Goal: Task Accomplishment & Management: Manage account settings

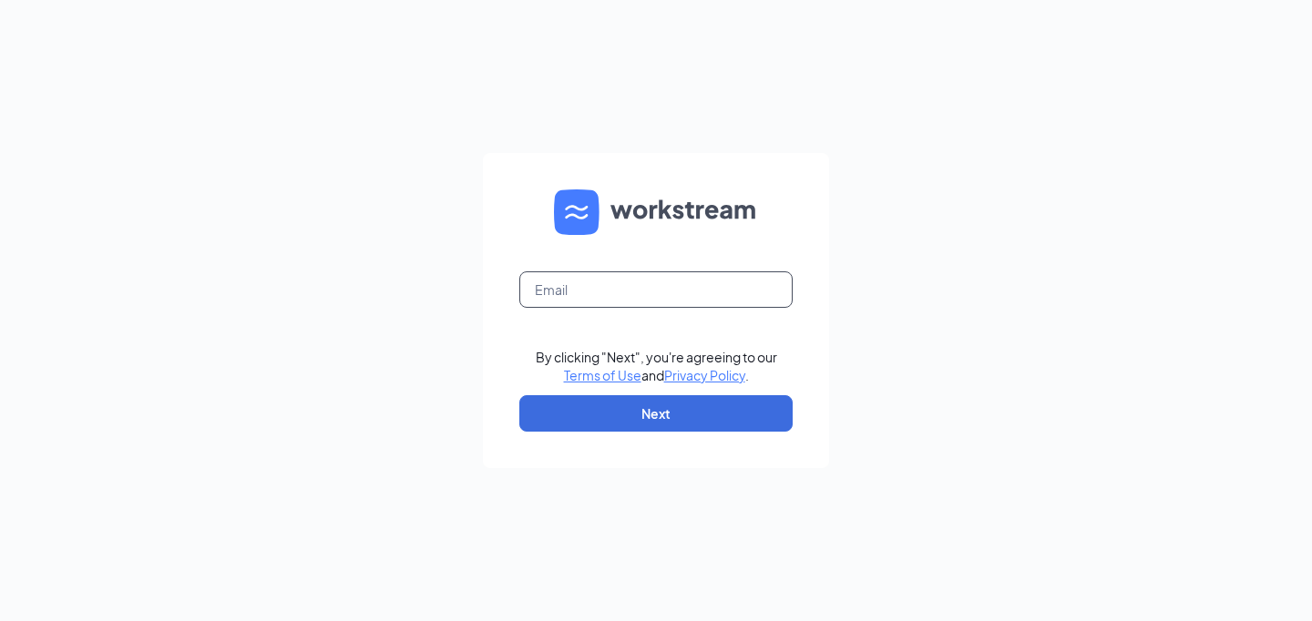
click at [549, 287] on input "text" at bounding box center [655, 290] width 273 height 36
type input "kaitlyn@cuvlers.biz"
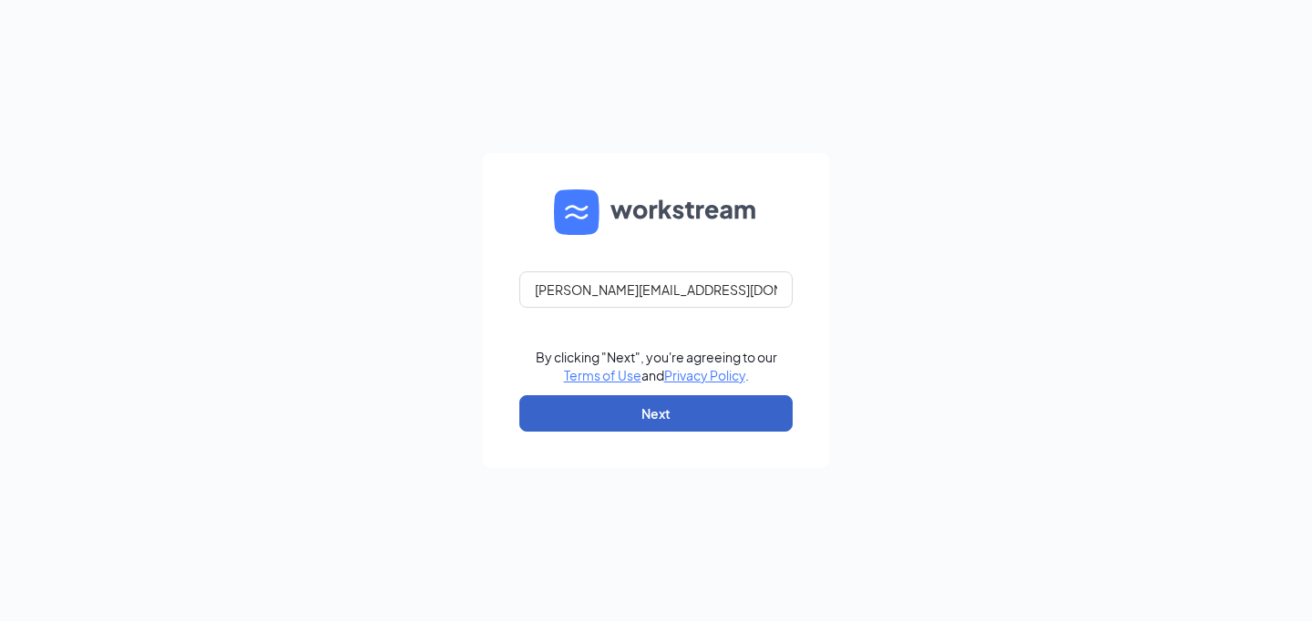
click at [704, 411] on button "Next" at bounding box center [655, 413] width 273 height 36
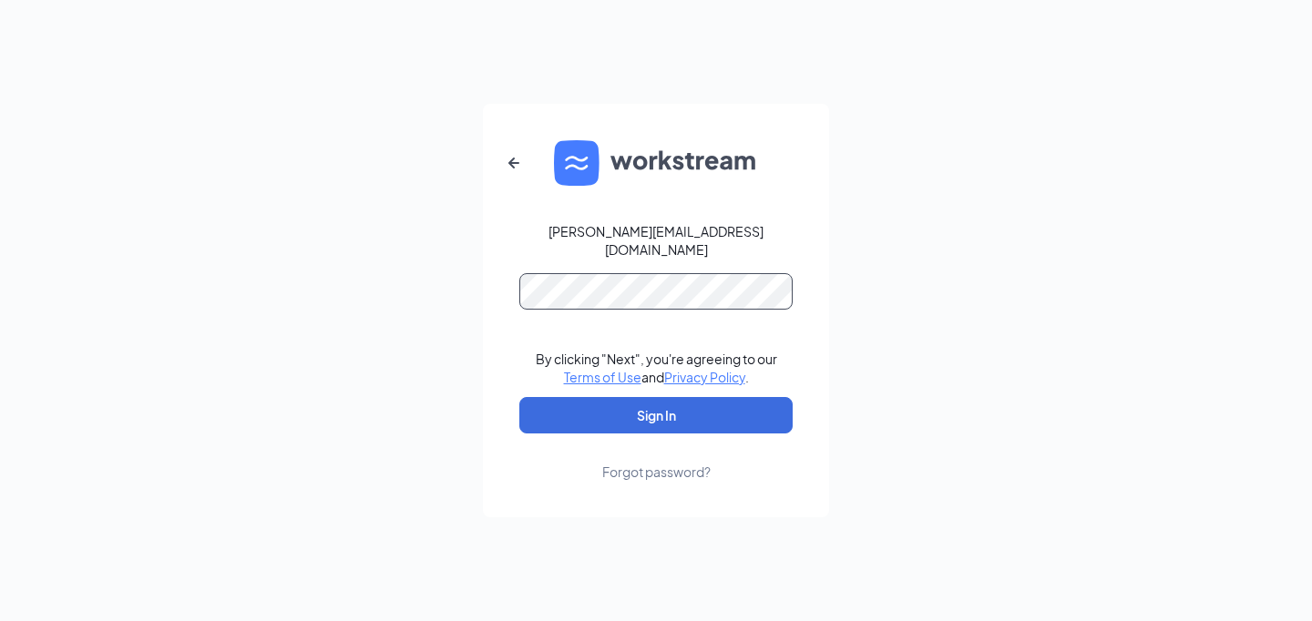
click at [519, 397] on button "Sign In" at bounding box center [655, 415] width 273 height 36
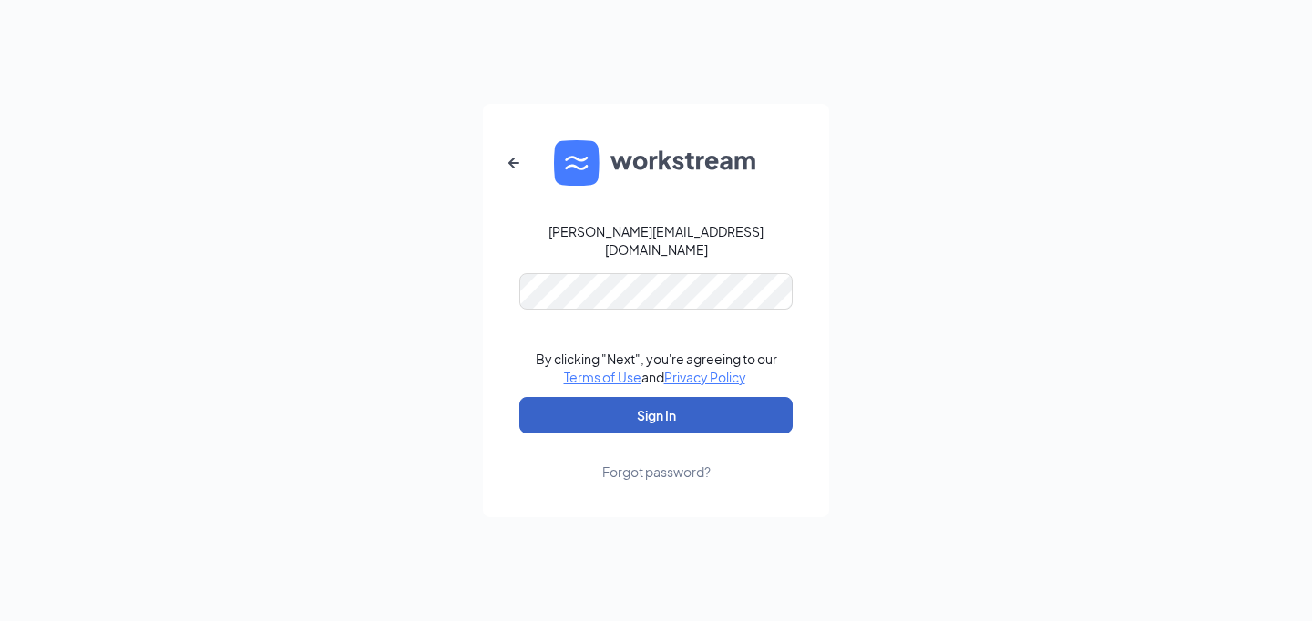
click at [594, 406] on button "Sign In" at bounding box center [655, 415] width 273 height 36
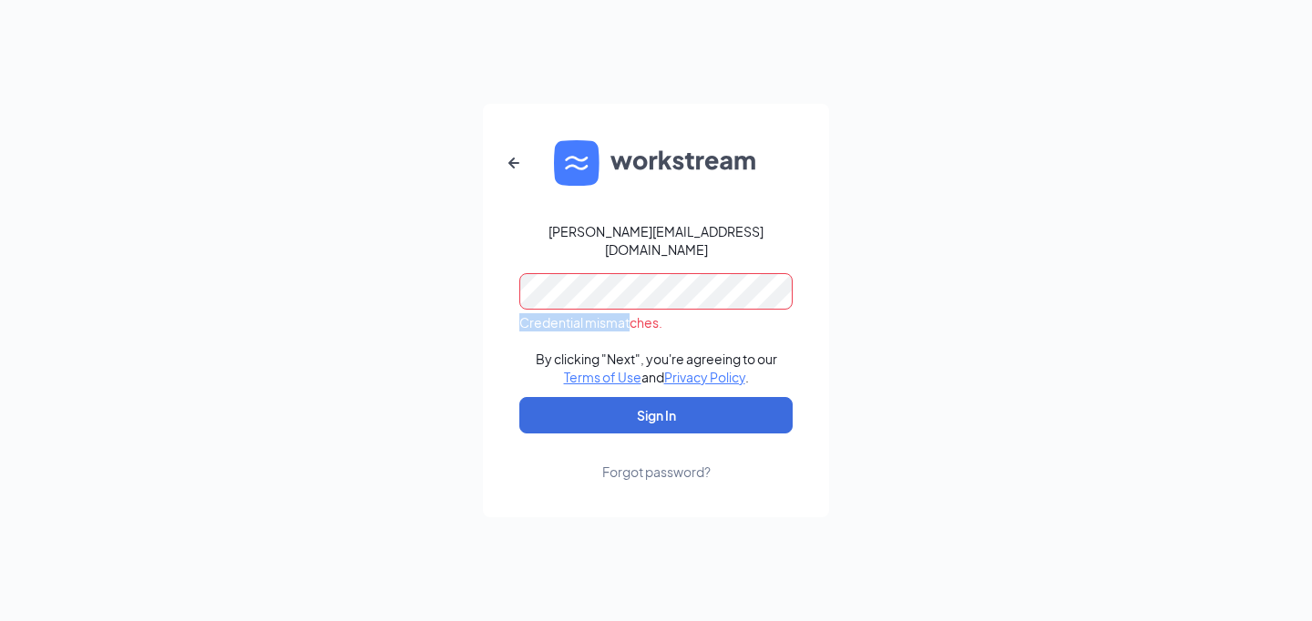
click at [569, 297] on div "Credential mismatches." at bounding box center [655, 302] width 273 height 58
drag, startPoint x: 631, startPoint y: 305, endPoint x: 357, endPoint y: 278, distance: 274.7
click at [357, 278] on div "kaitlyn@cuvlers.biz Credential mismatches. By clicking "Next", you're agreeing …" at bounding box center [656, 310] width 1312 height 621
click at [519, 397] on button "Sign In" at bounding box center [655, 415] width 273 height 36
click at [403, 279] on div "kaitlyn@cuvlers.biz Credential mismatches. By clicking "Next", you're agreeing …" at bounding box center [656, 310] width 1312 height 621
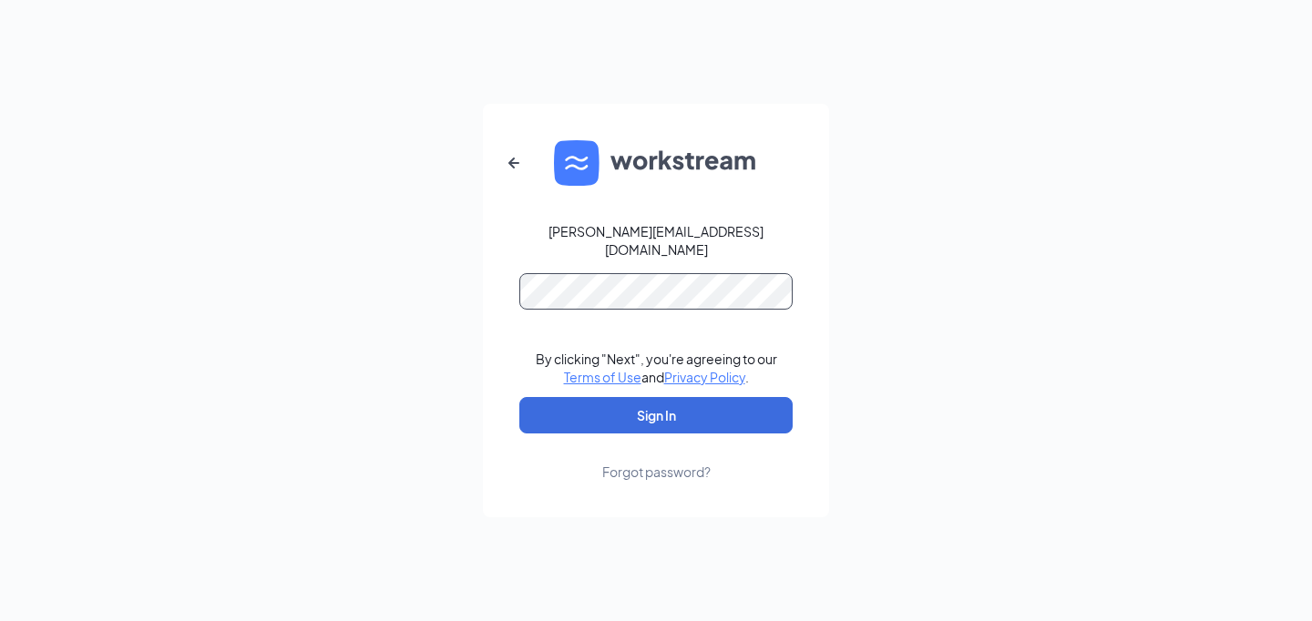
click at [519, 397] on button "Sign In" at bounding box center [655, 415] width 273 height 36
click at [515, 169] on icon "ArrowLeftNew" at bounding box center [514, 163] width 22 height 22
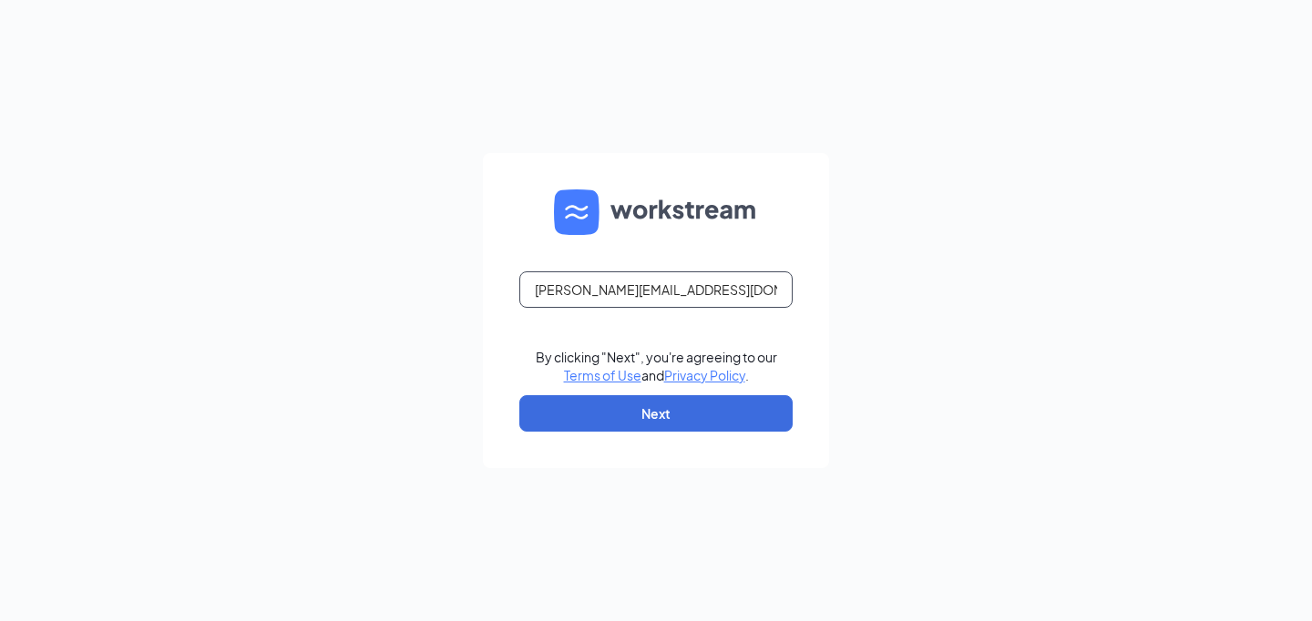
click at [611, 291] on input "kaitlyn@cuvlers.biz" at bounding box center [655, 290] width 273 height 36
type input "kaitlyn@culvers.biz"
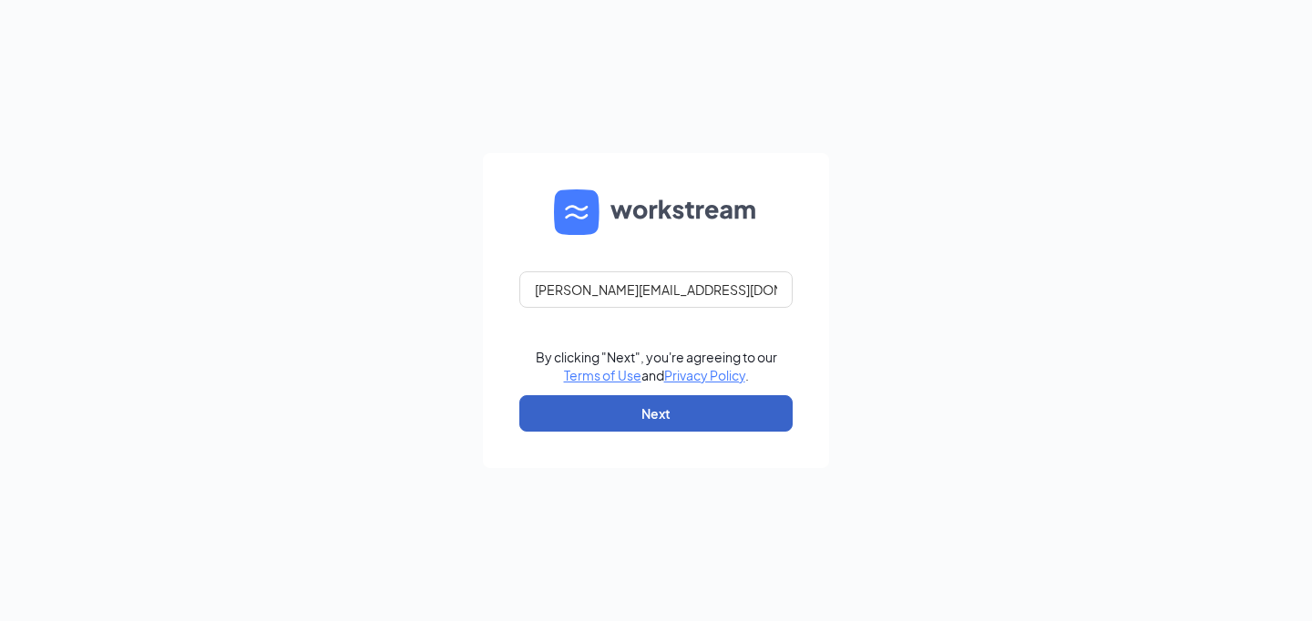
click at [637, 423] on button "Next" at bounding box center [655, 413] width 273 height 36
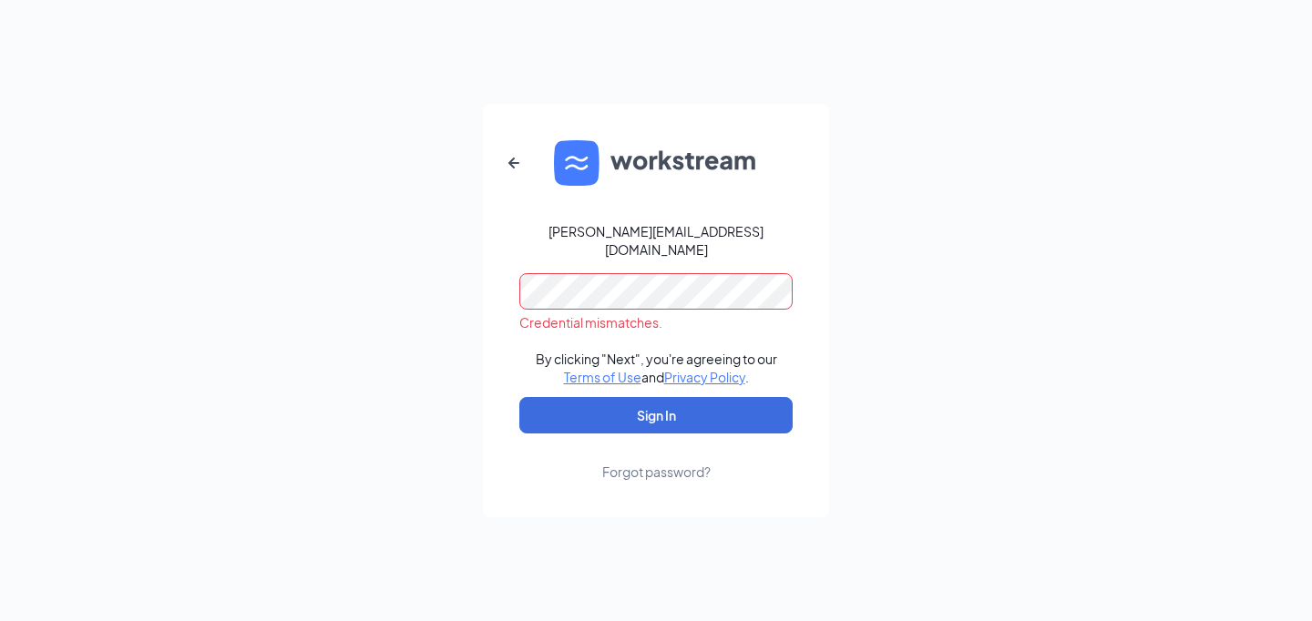
click at [420, 267] on div "kaitlyn@culvers.biz Credential mismatches. By clicking "Next", you're agreeing …" at bounding box center [656, 310] width 1312 height 621
click at [519, 397] on button "Sign In" at bounding box center [655, 415] width 273 height 36
click at [462, 283] on div "kaitlyn@culvers.biz Credential mismatches. By clicking "Next", you're agreeing …" at bounding box center [656, 310] width 1312 height 621
click at [519, 397] on button "Sign In" at bounding box center [655, 415] width 273 height 36
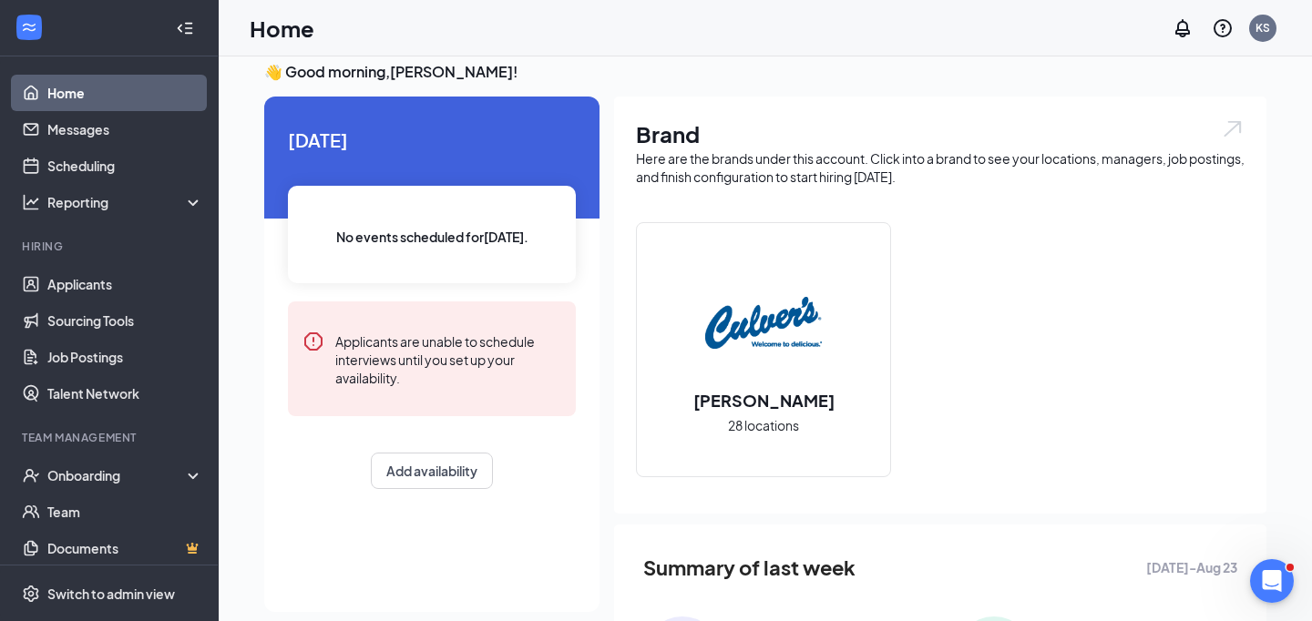
scroll to position [128, 0]
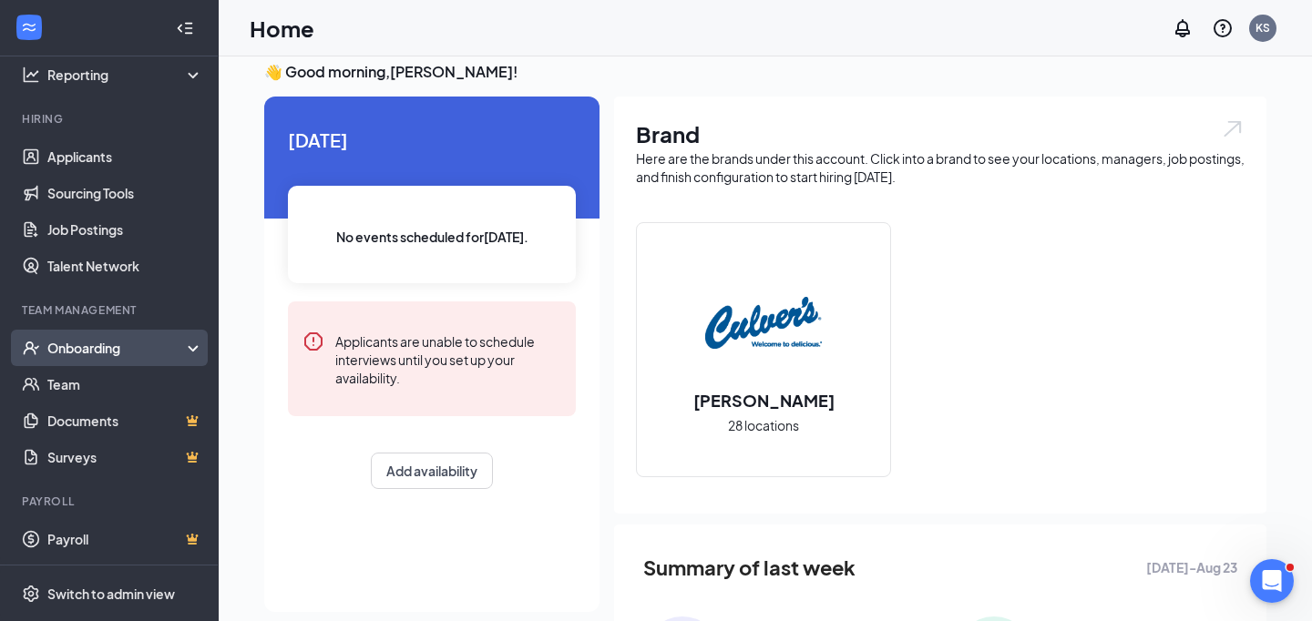
click at [79, 353] on div "Onboarding" at bounding box center [117, 348] width 140 height 18
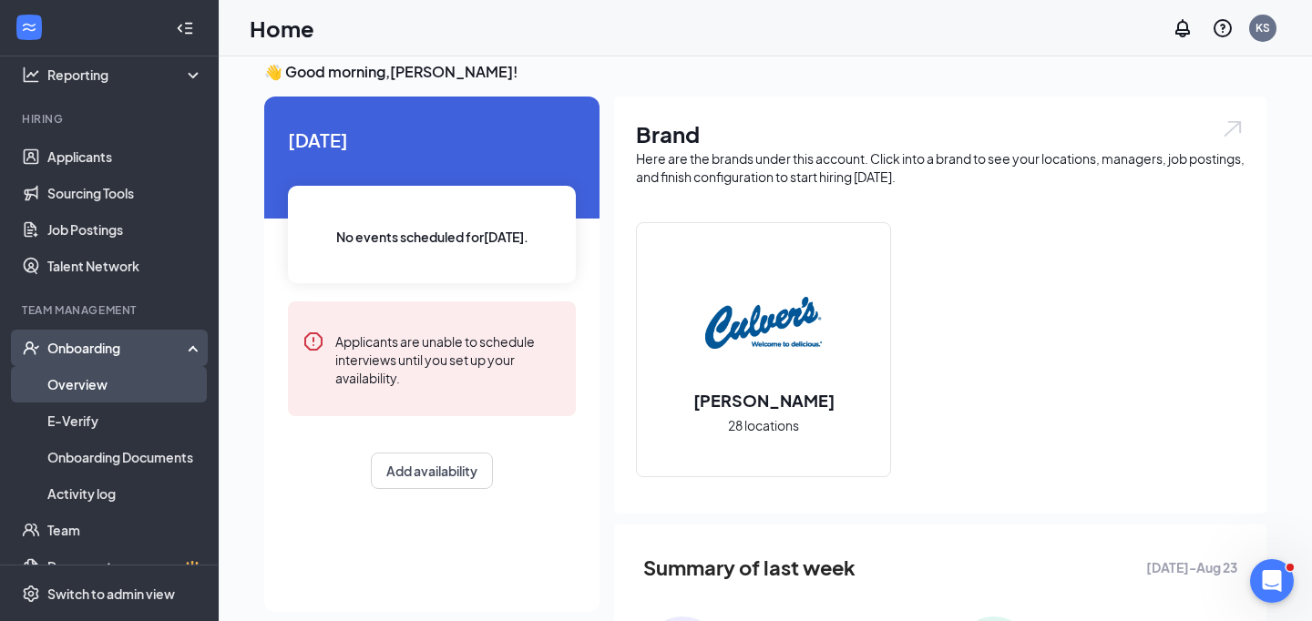
click at [82, 385] on link "Overview" at bounding box center [125, 384] width 156 height 36
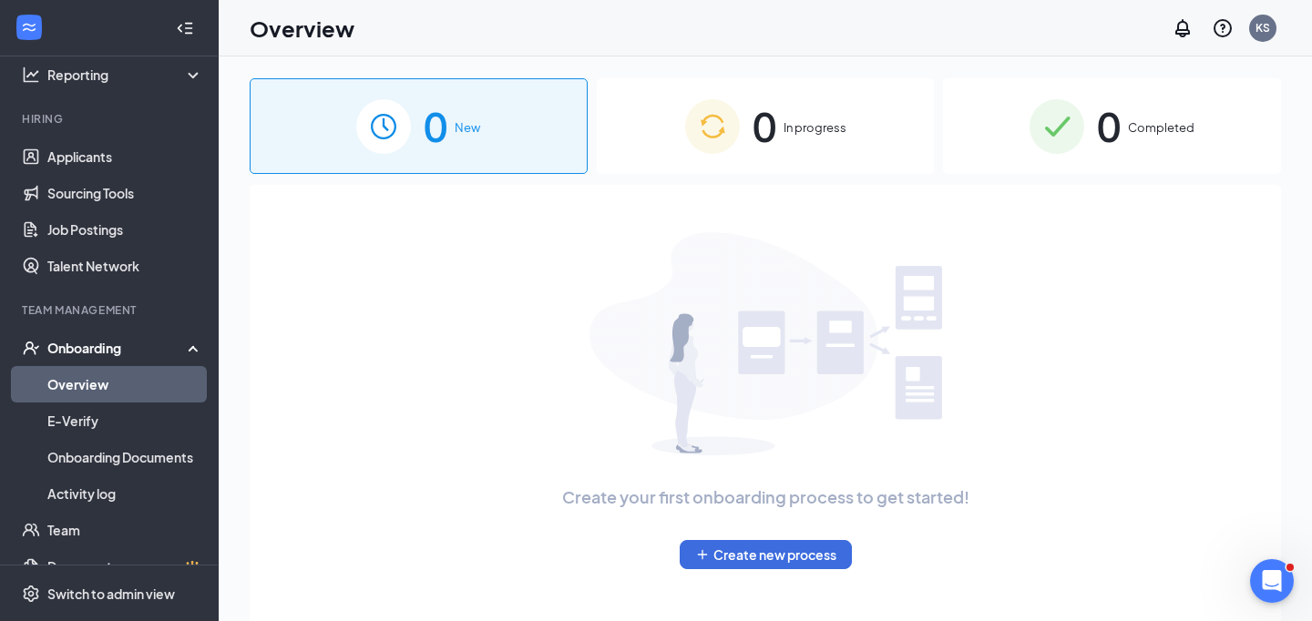
click at [783, 146] on div "0 In progress" at bounding box center [766, 126] width 338 height 96
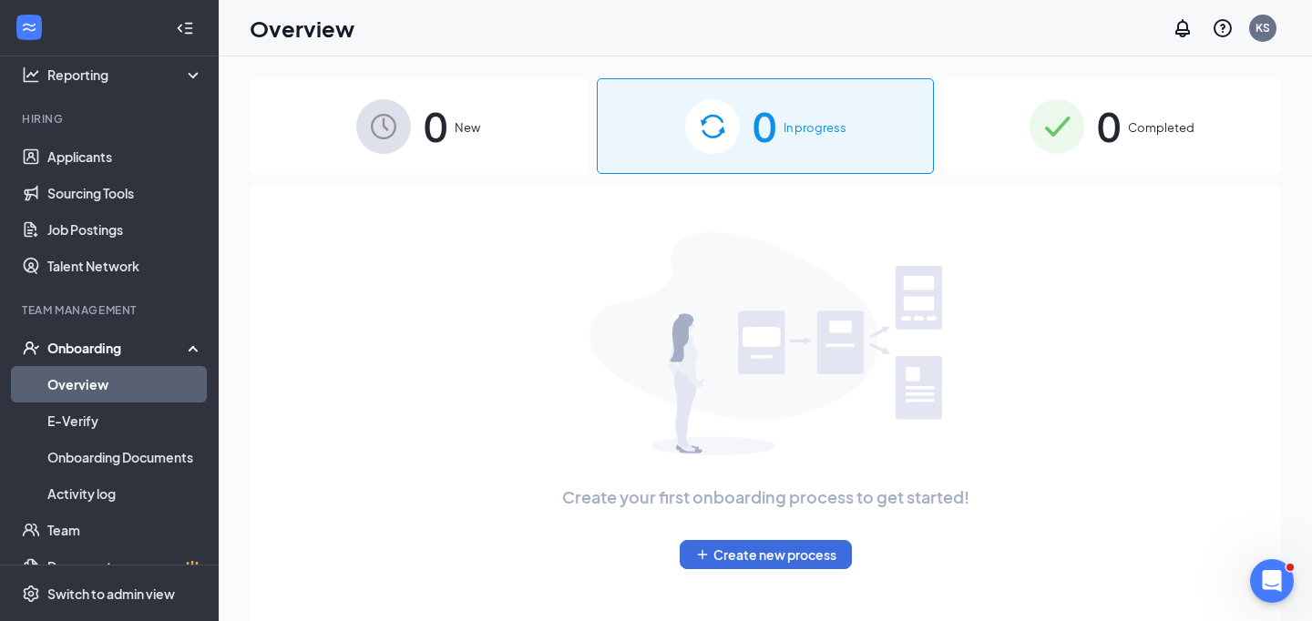
click at [1049, 138] on img at bounding box center [1057, 126] width 55 height 55
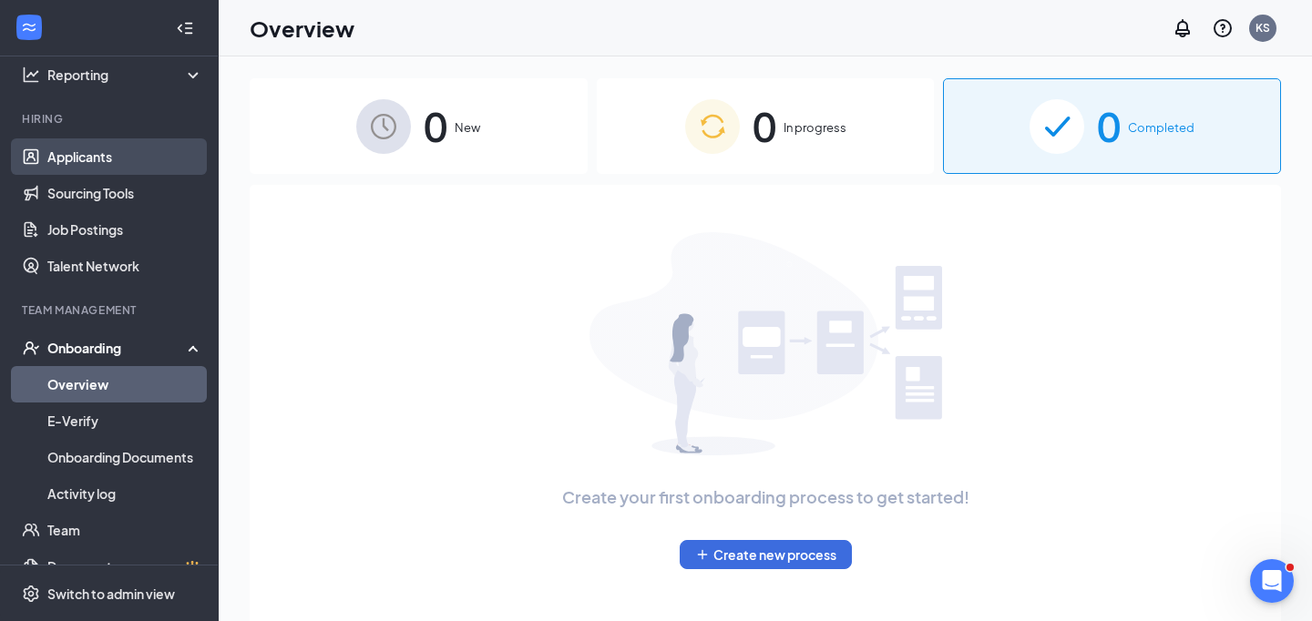
click at [76, 150] on link "Applicants" at bounding box center [125, 157] width 156 height 36
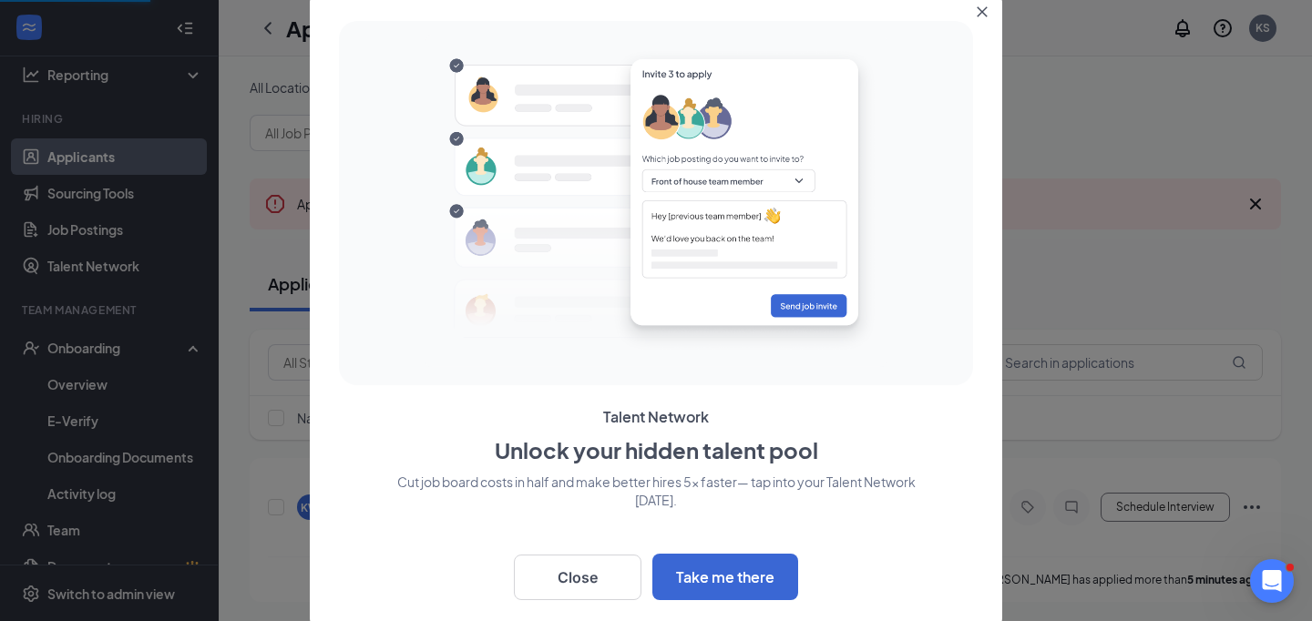
click at [986, 17] on button "Close" at bounding box center [986, 8] width 33 height 33
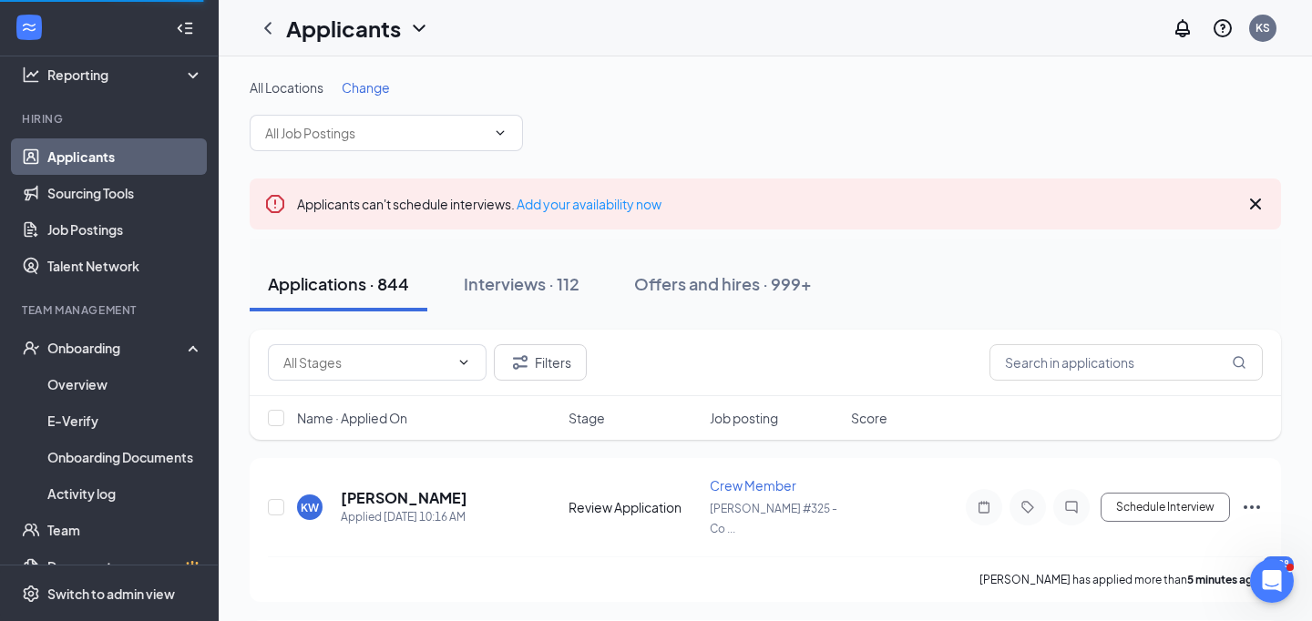
click at [364, 98] on div "All Locations Change" at bounding box center [766, 114] width 1032 height 73
click at [363, 87] on span "Change" at bounding box center [366, 87] width 48 height 16
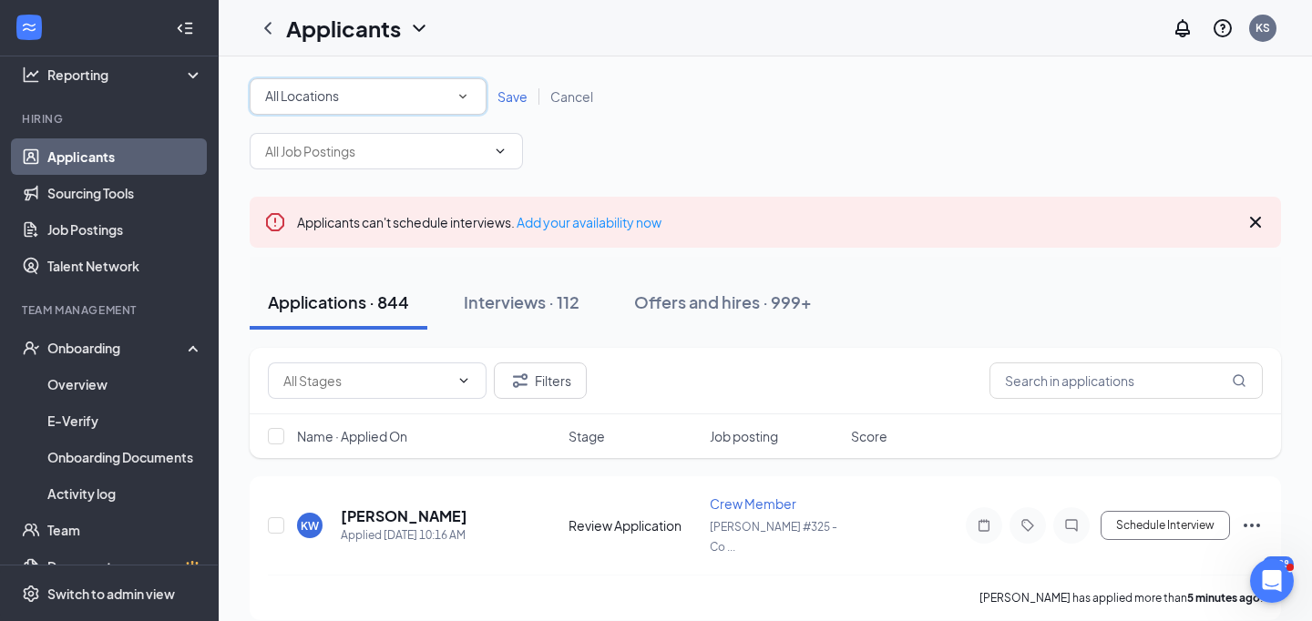
click at [352, 93] on div "All Locations" at bounding box center [368, 97] width 206 height 22
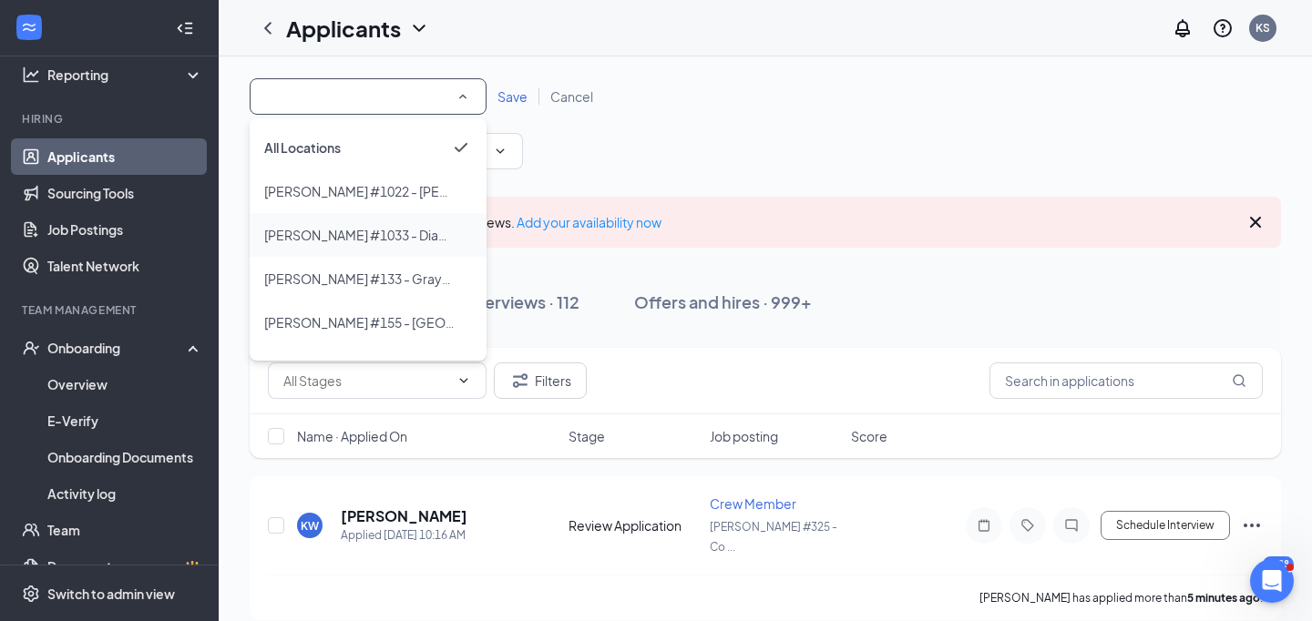
click at [354, 234] on span "[PERSON_NAME] #1033 - Diamond" at bounding box center [369, 235] width 210 height 16
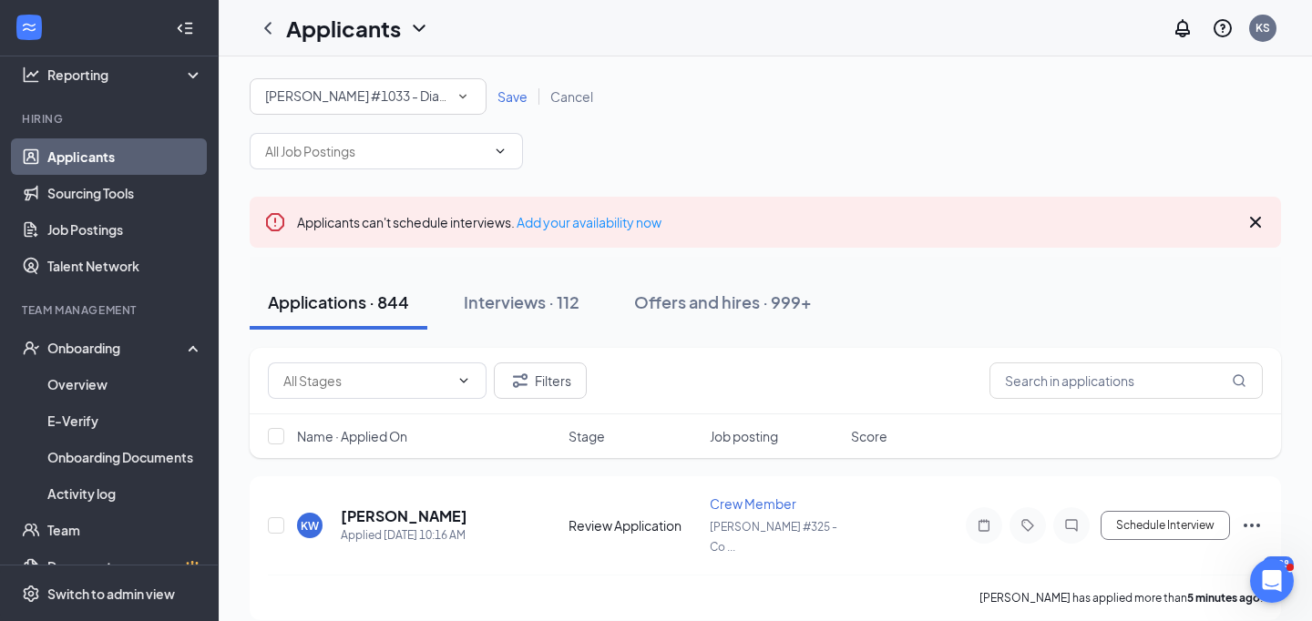
drag, startPoint x: 506, startPoint y: 93, endPoint x: 502, endPoint y: 104, distance: 11.5
click at [506, 94] on span "Save" at bounding box center [513, 96] width 30 height 16
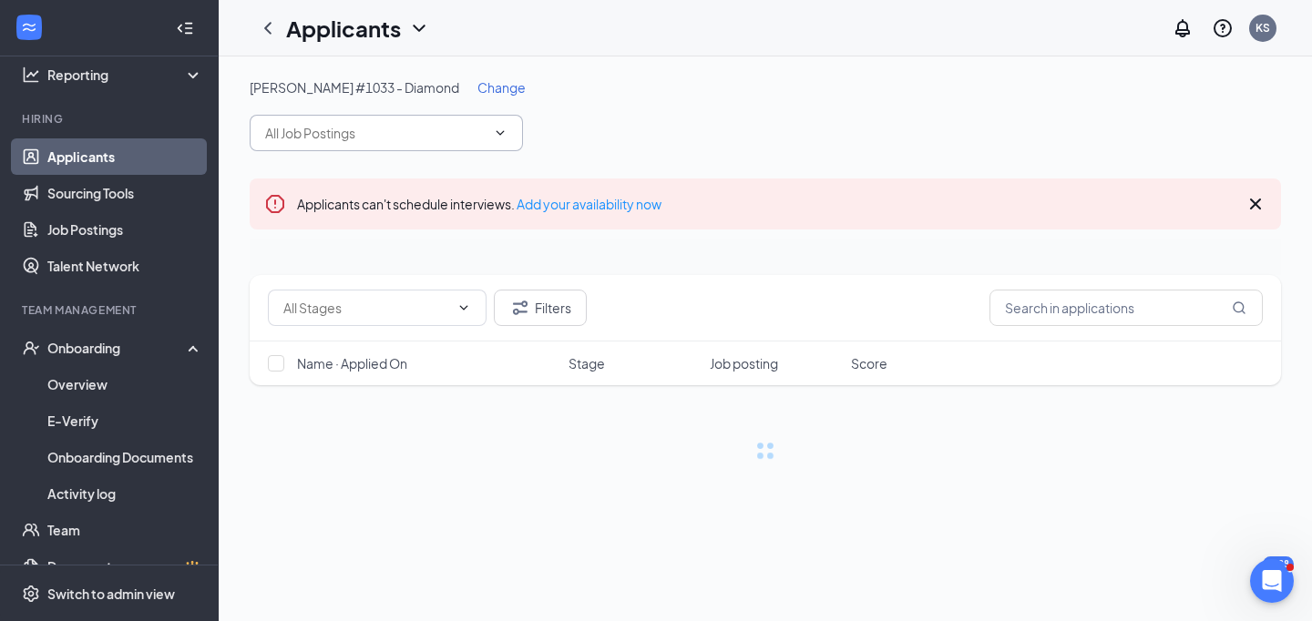
click at [470, 144] on span at bounding box center [386, 133] width 273 height 36
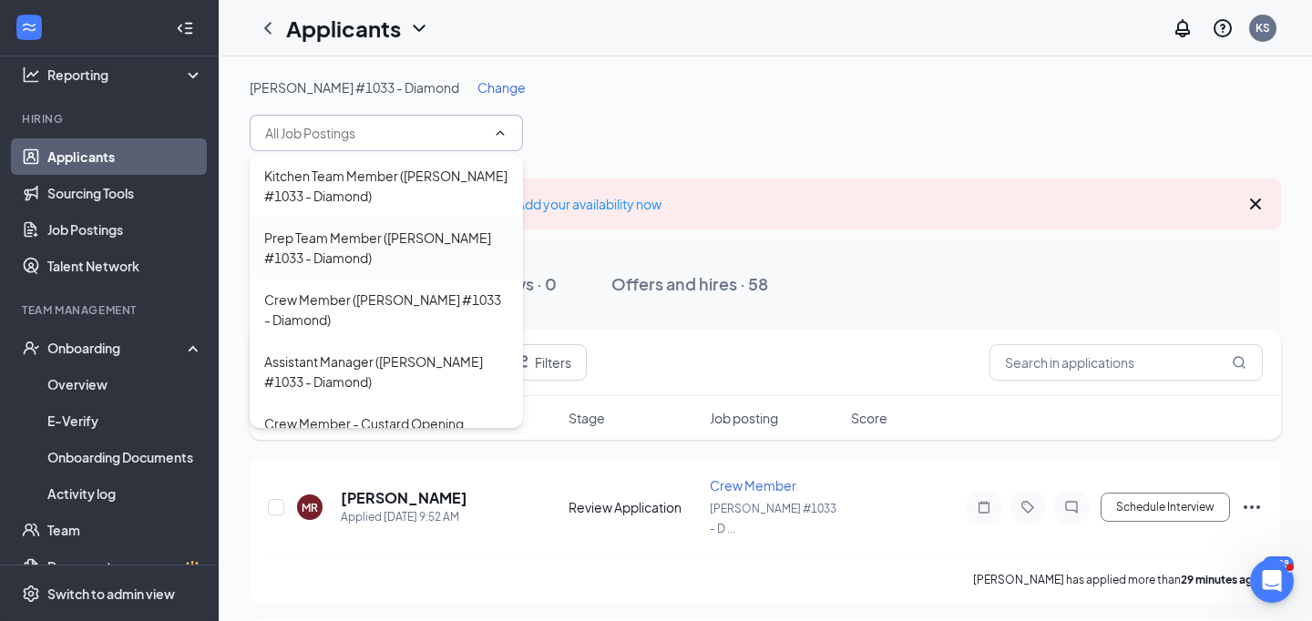
scroll to position [78, 0]
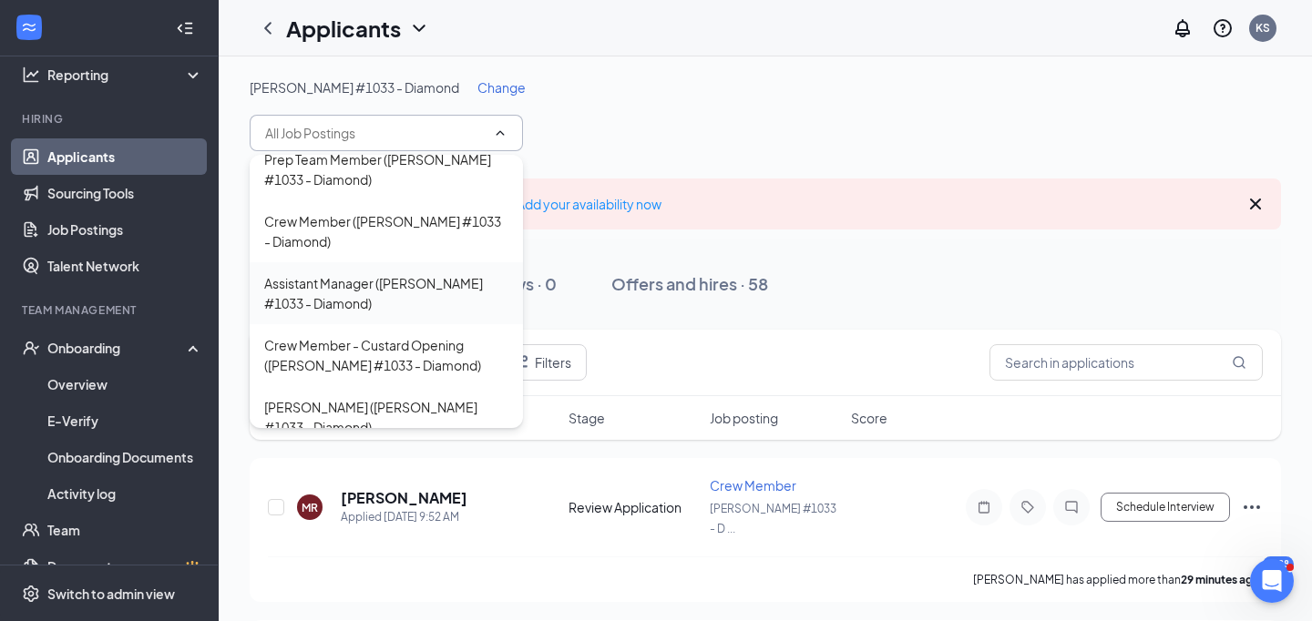
click at [417, 306] on div "Assistant Manager ([PERSON_NAME] #1033 - Diamond)" at bounding box center [386, 293] width 244 height 40
type input "Assistant Manager ([PERSON_NAME] #1033 - Diamond)"
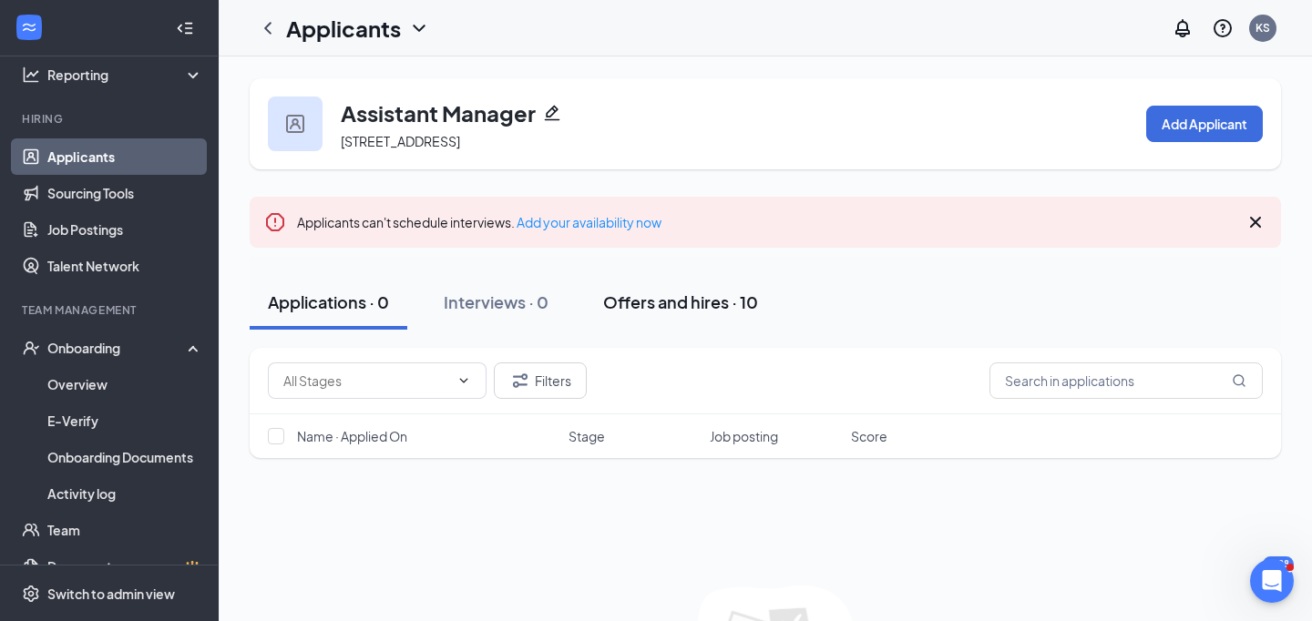
click at [639, 302] on div "Offers and hires · 10" at bounding box center [680, 302] width 155 height 23
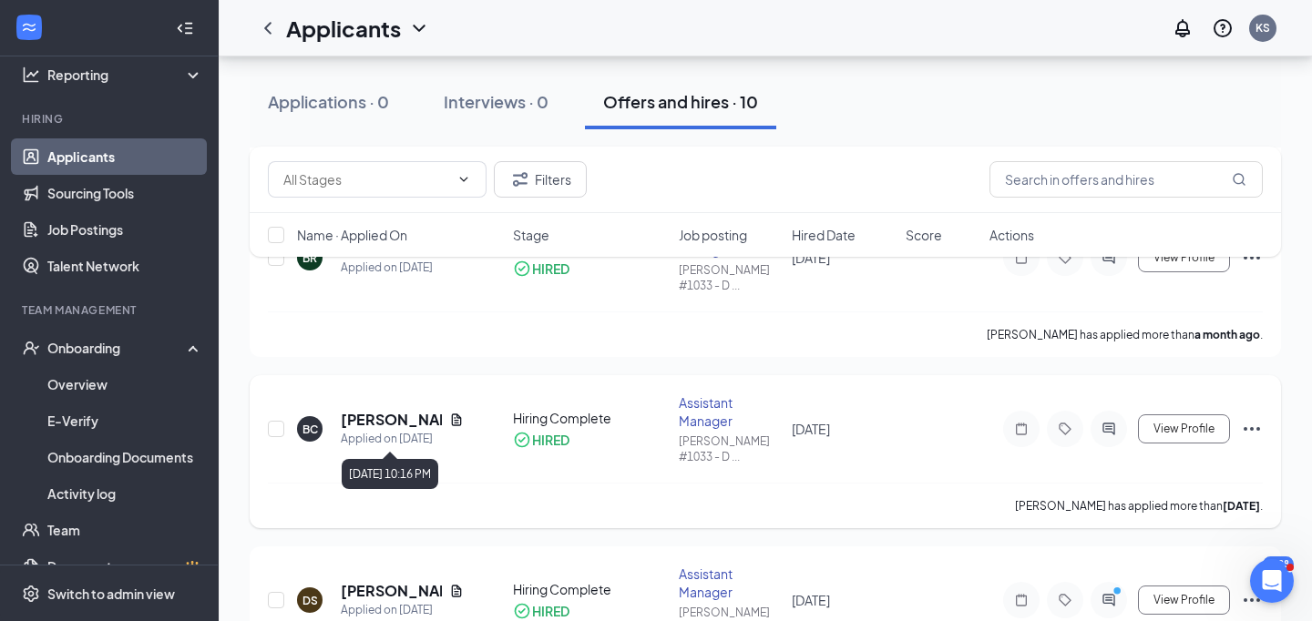
scroll to position [1469, 0]
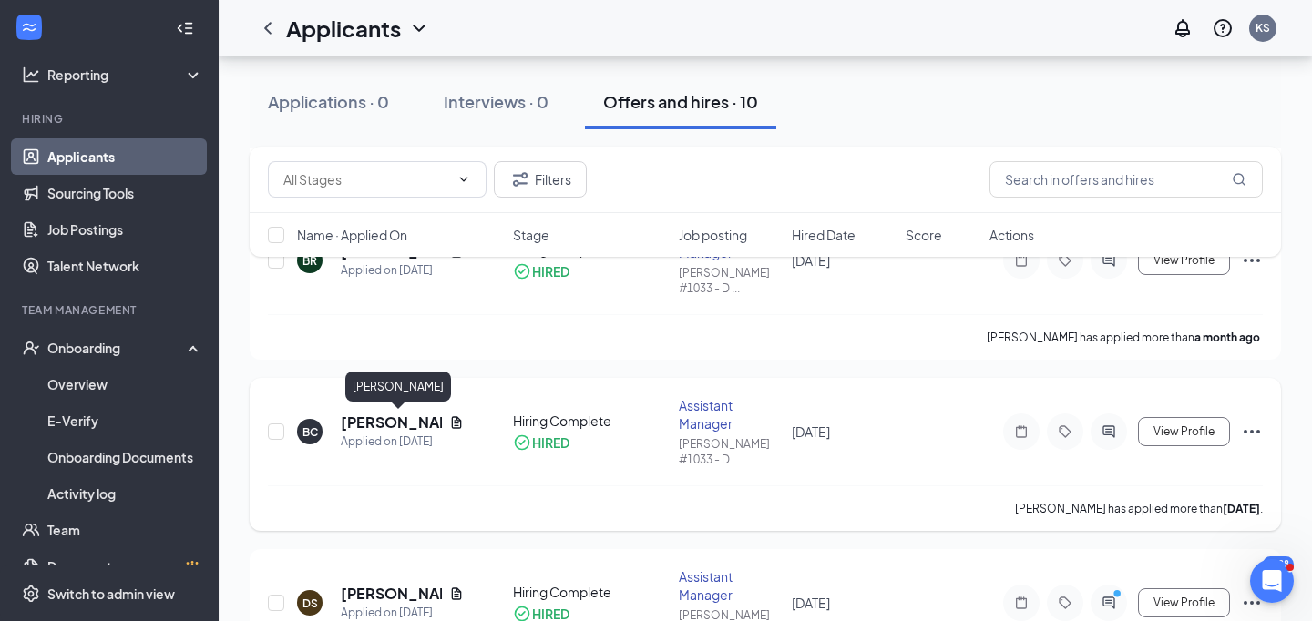
click at [356, 421] on h5 "[PERSON_NAME]" at bounding box center [391, 423] width 101 height 20
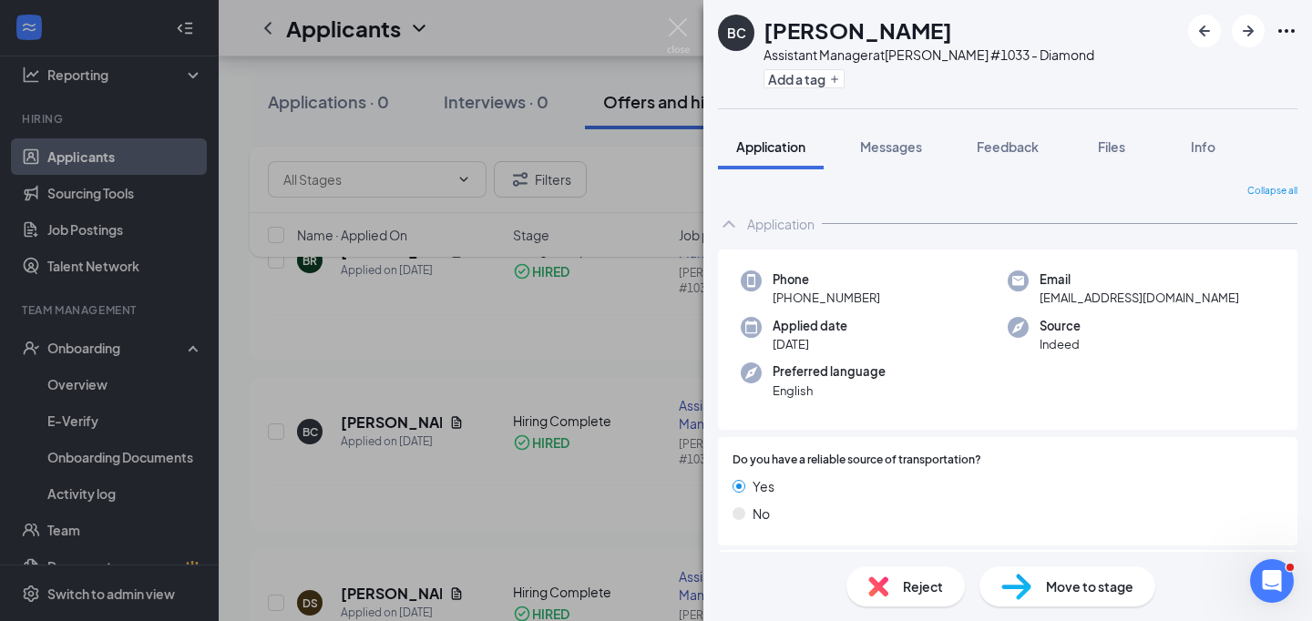
drag, startPoint x: 929, startPoint y: 26, endPoint x: 744, endPoint y: 35, distance: 185.2
click at [744, 35] on div "[PERSON_NAME] Assistant Manager at [PERSON_NAME] #1033 - Diamond Add a tag" at bounding box center [906, 54] width 376 height 79
copy div "[PERSON_NAME]"
click at [676, 32] on img at bounding box center [678, 36] width 23 height 36
